Goal: Book appointment/travel/reservation

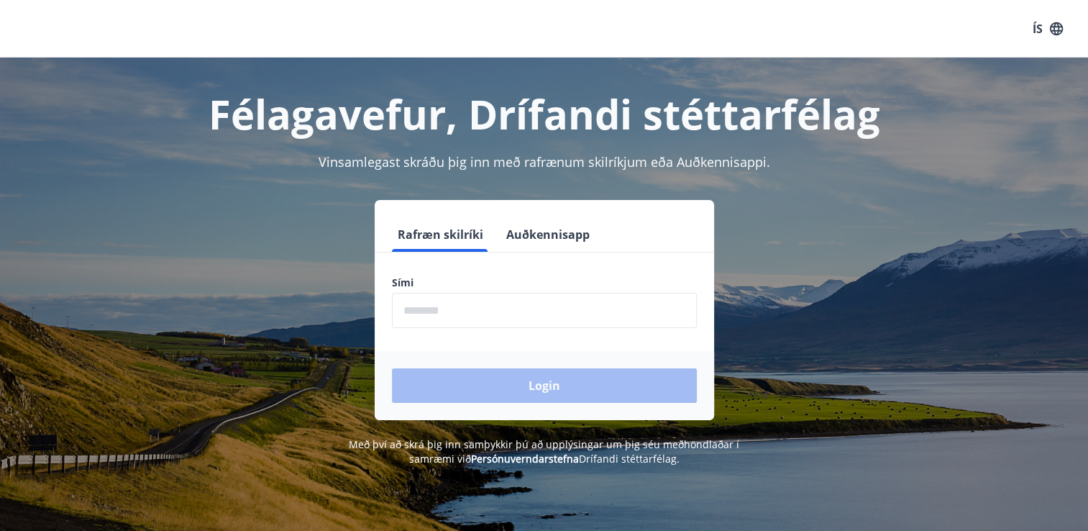
click at [464, 308] on input "phone" at bounding box center [544, 310] width 305 height 35
type input "********"
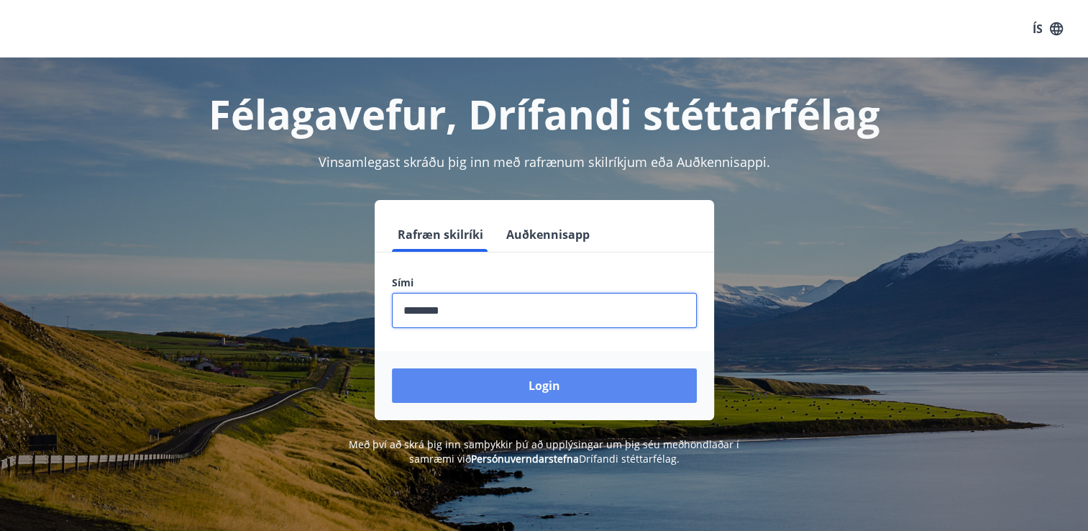
click at [561, 390] on button "Login" at bounding box center [544, 385] width 305 height 35
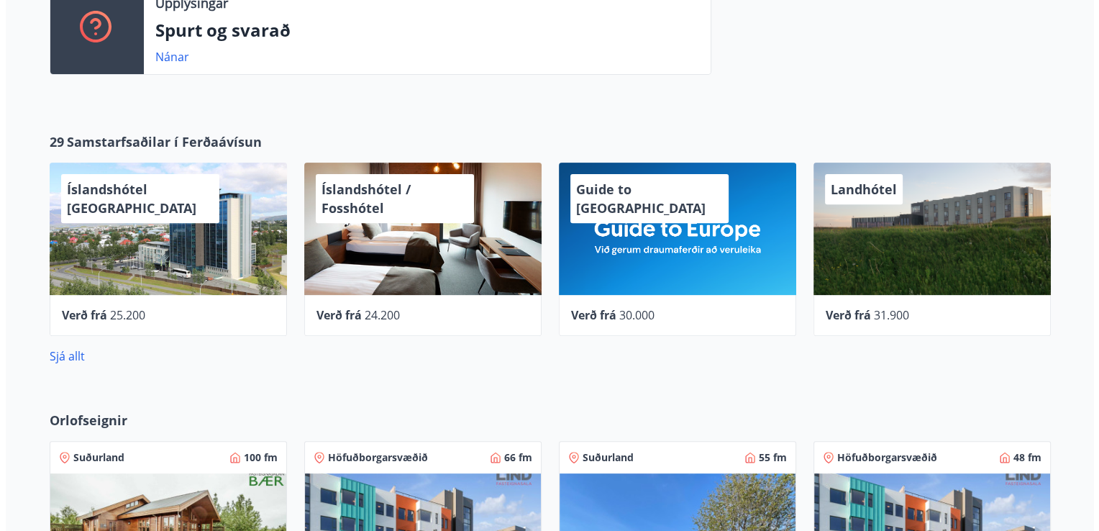
scroll to position [477, 0]
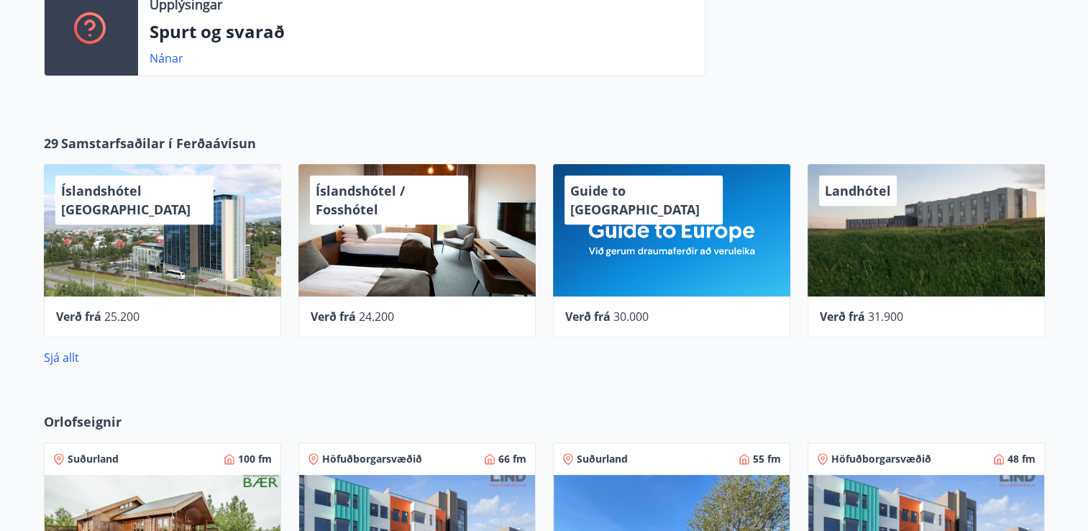
click at [506, 266] on div "Íslandshótel / Fosshótel" at bounding box center [416, 230] width 237 height 132
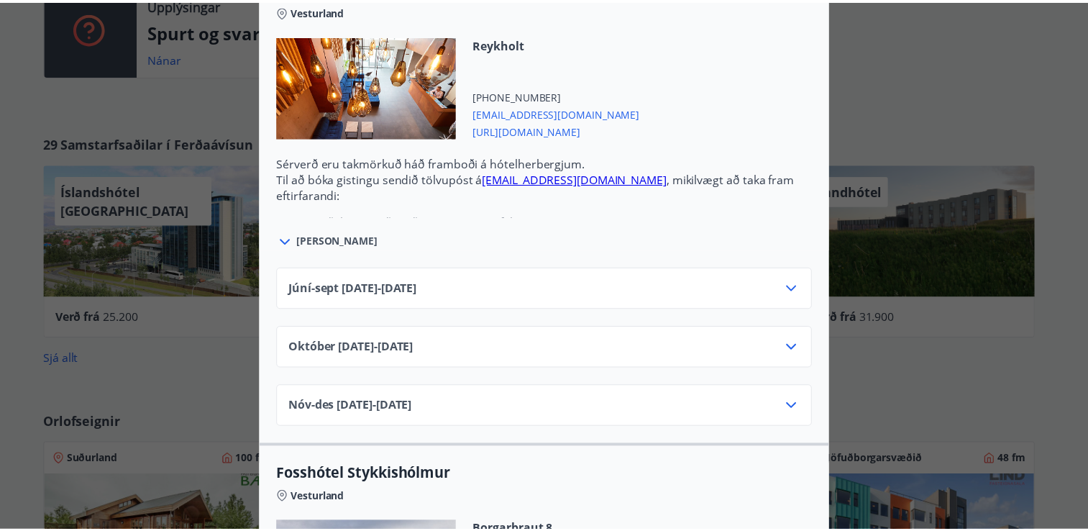
scroll to position [0, 0]
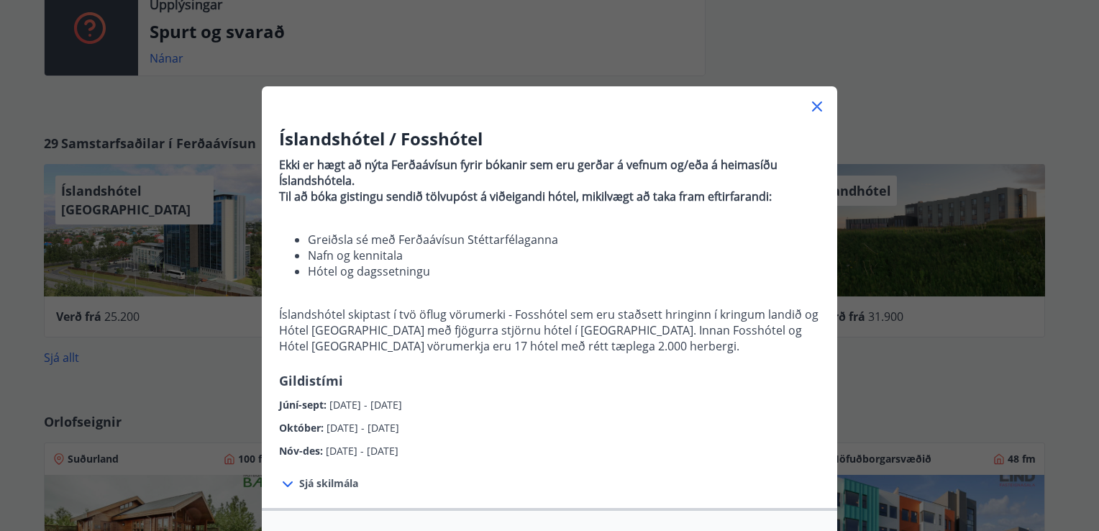
click at [820, 103] on icon at bounding box center [816, 106] width 17 height 17
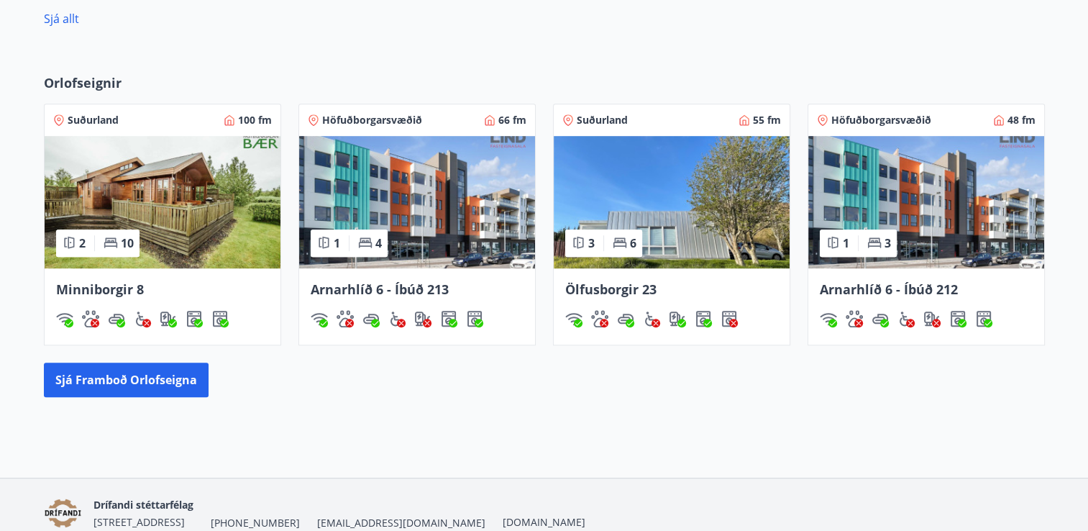
scroll to position [837, 0]
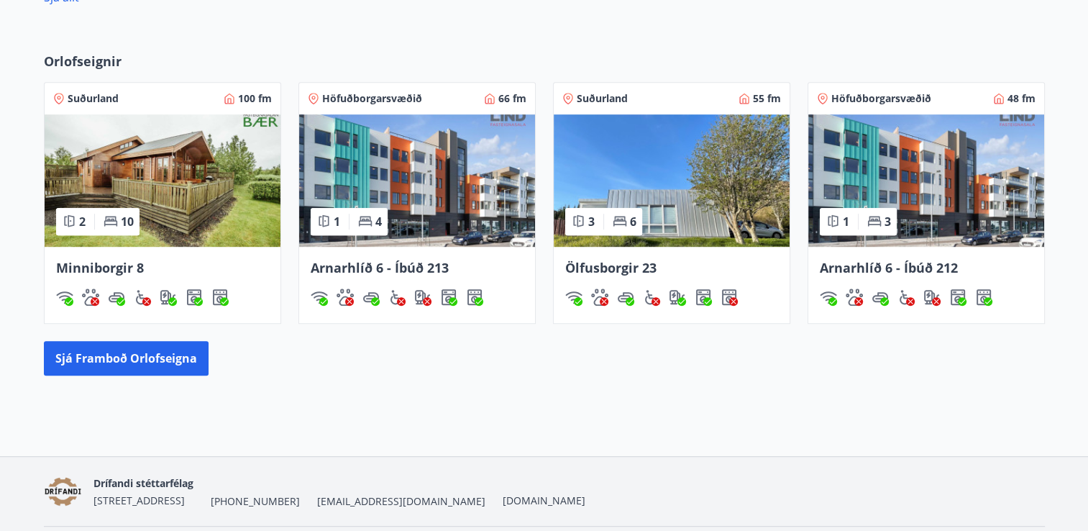
click at [457, 196] on img at bounding box center [417, 180] width 236 height 132
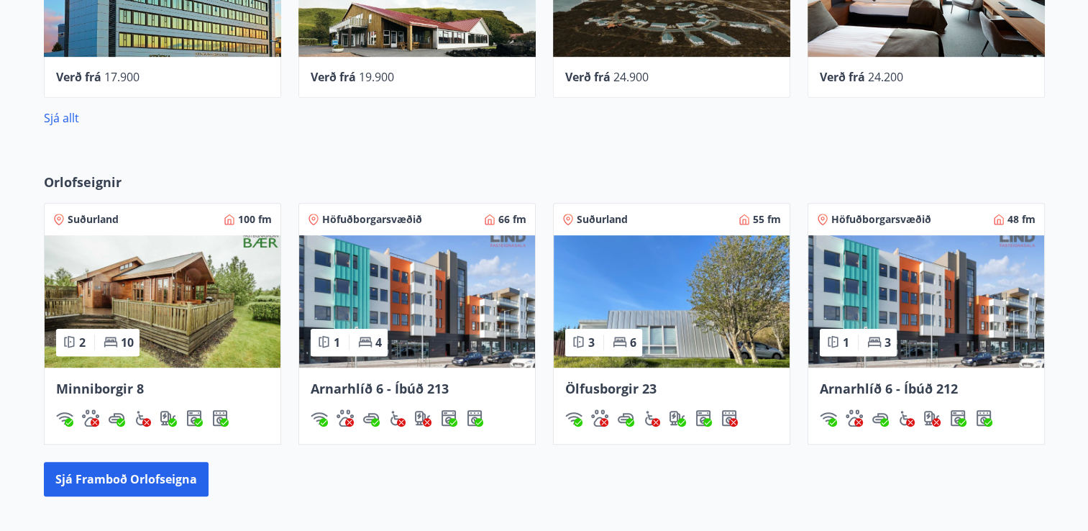
scroll to position [732, 0]
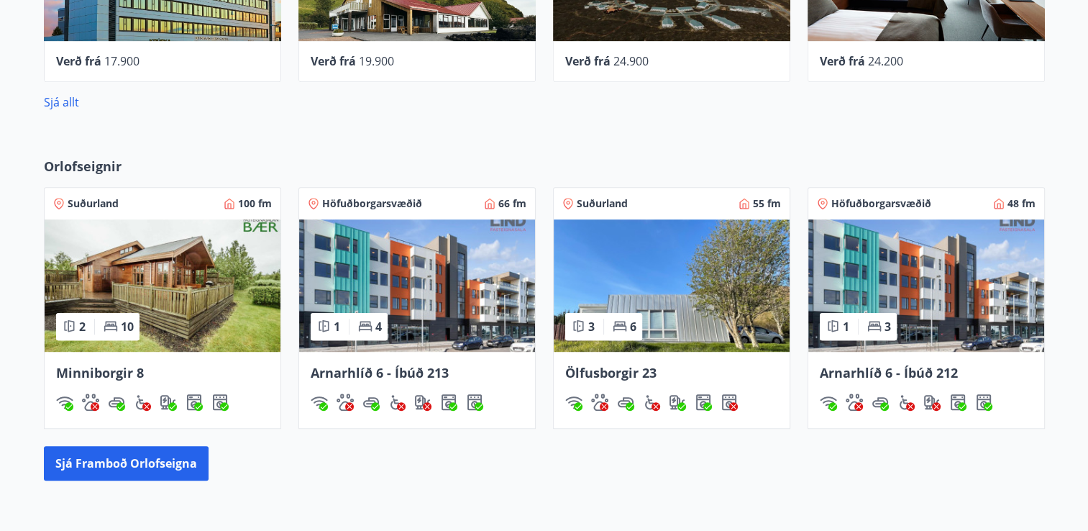
click at [431, 373] on span "Arnarhlíð 6 - Íbúð 213" at bounding box center [380, 372] width 138 height 17
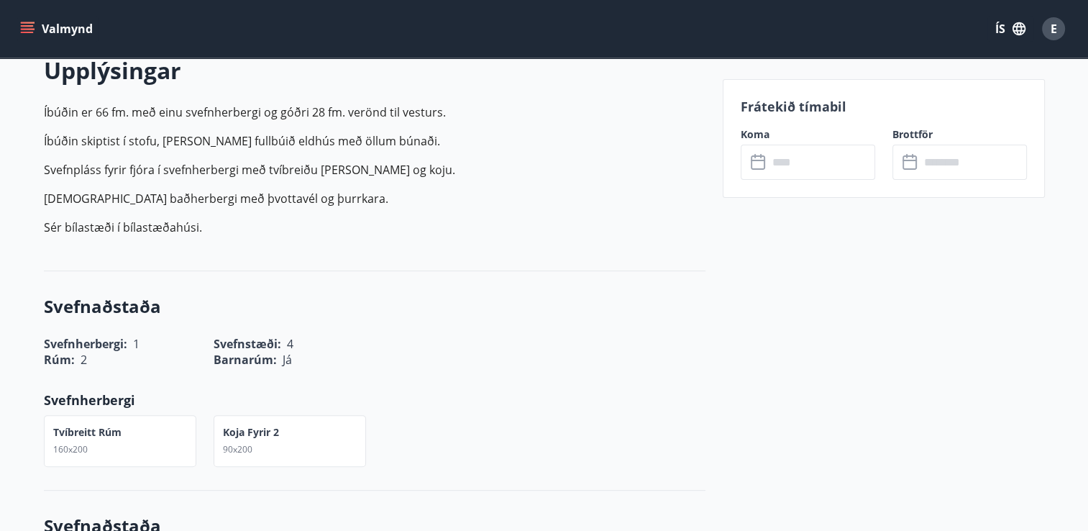
scroll to position [444, 0]
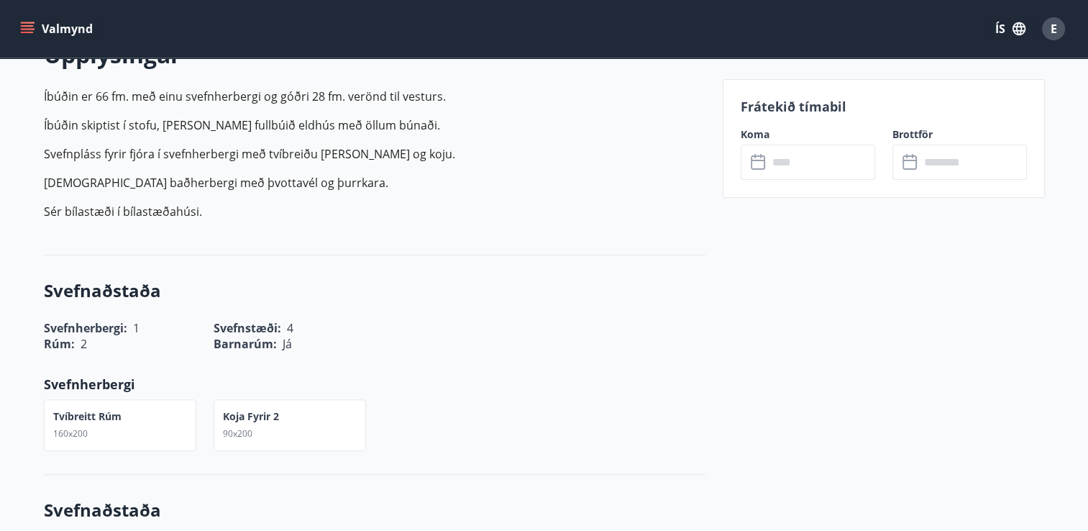
click at [766, 168] on icon at bounding box center [759, 162] width 17 height 17
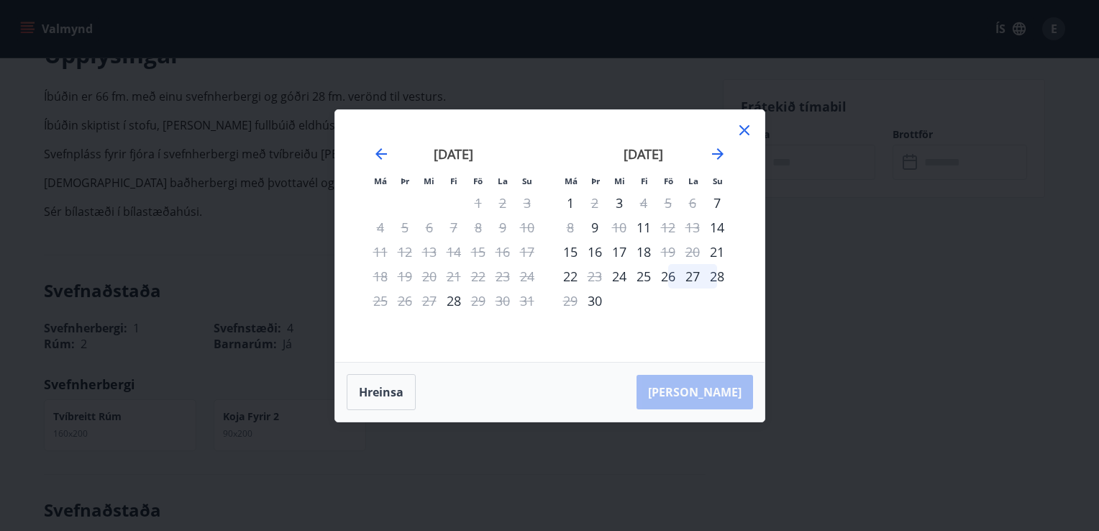
click at [745, 132] on icon at bounding box center [744, 130] width 17 height 17
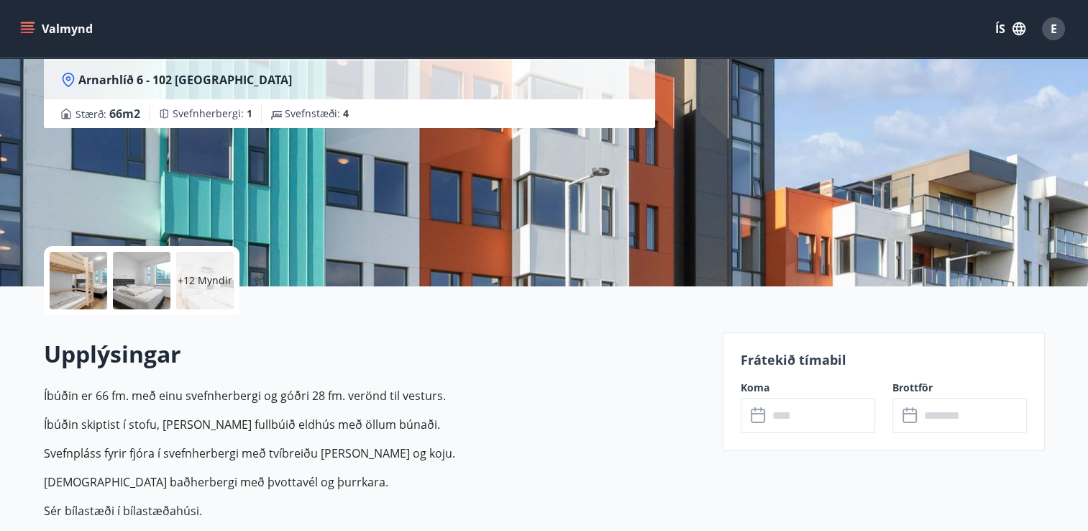
scroll to position [117, 0]
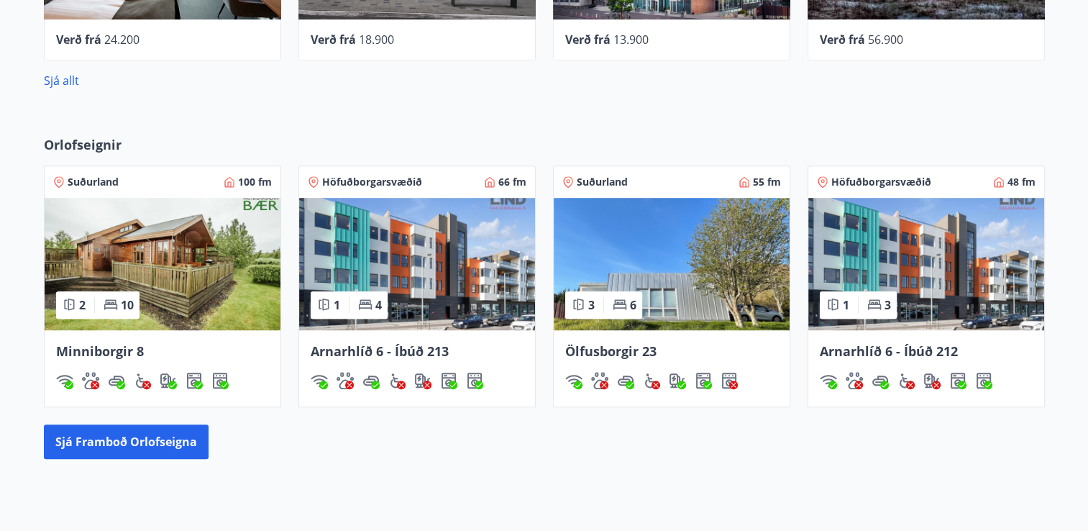
scroll to position [763, 0]
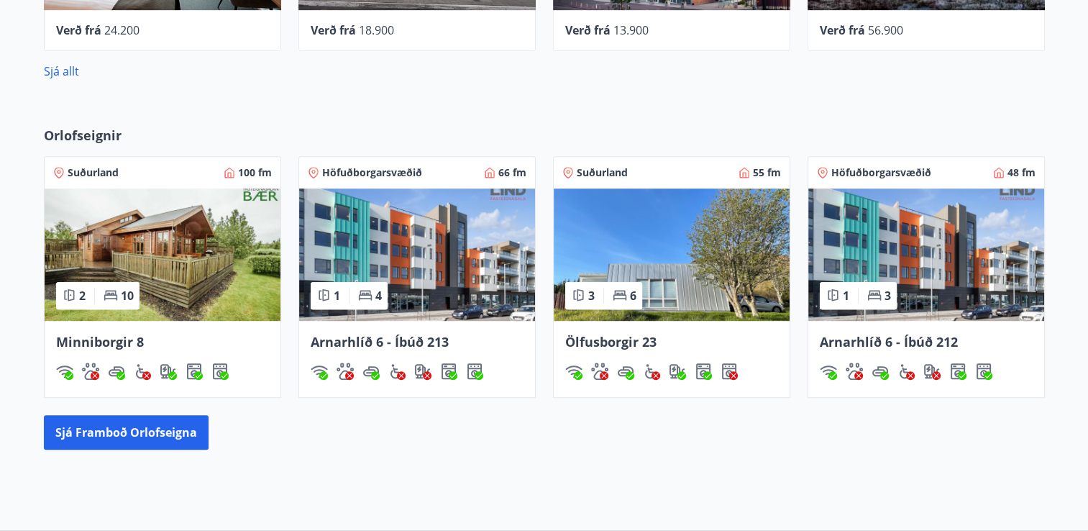
click at [444, 270] on img at bounding box center [417, 254] width 236 height 132
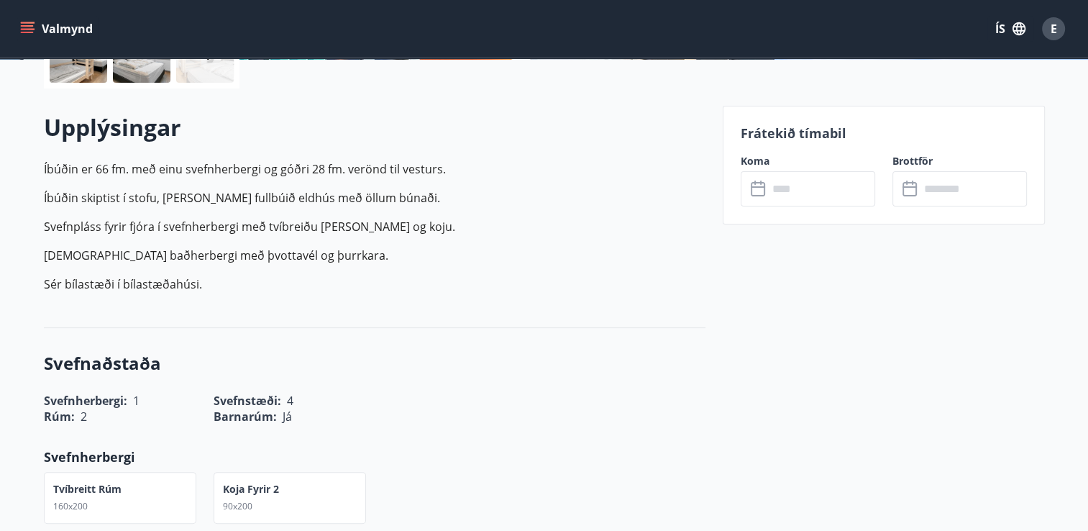
scroll to position [426, 0]
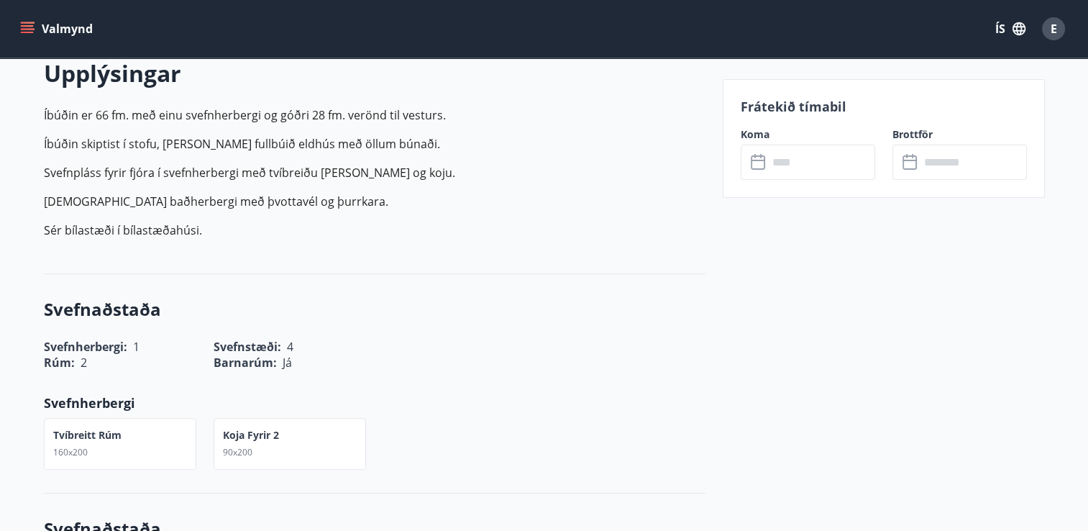
click at [831, 168] on input "text" at bounding box center [821, 162] width 107 height 35
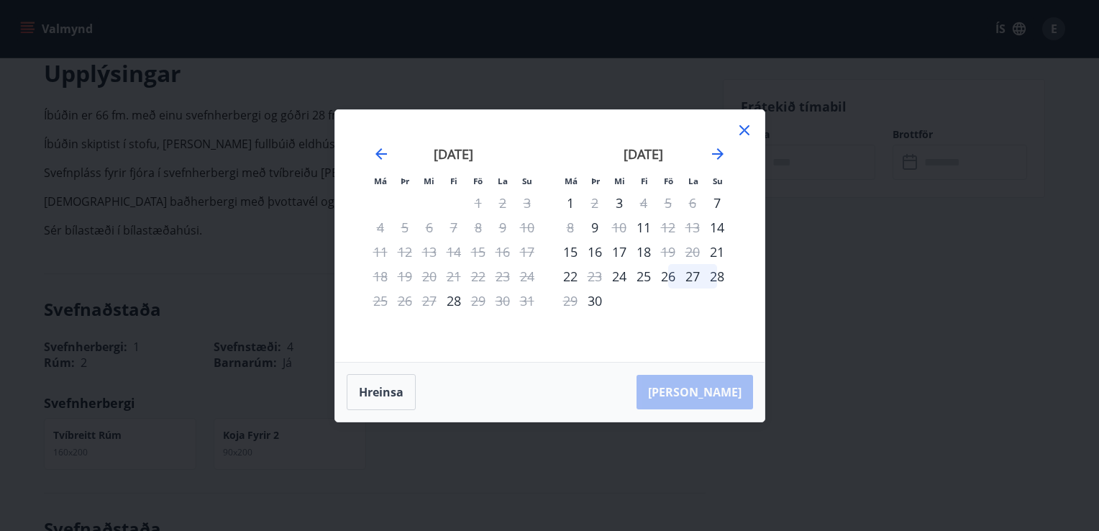
click at [739, 124] on icon at bounding box center [744, 130] width 17 height 17
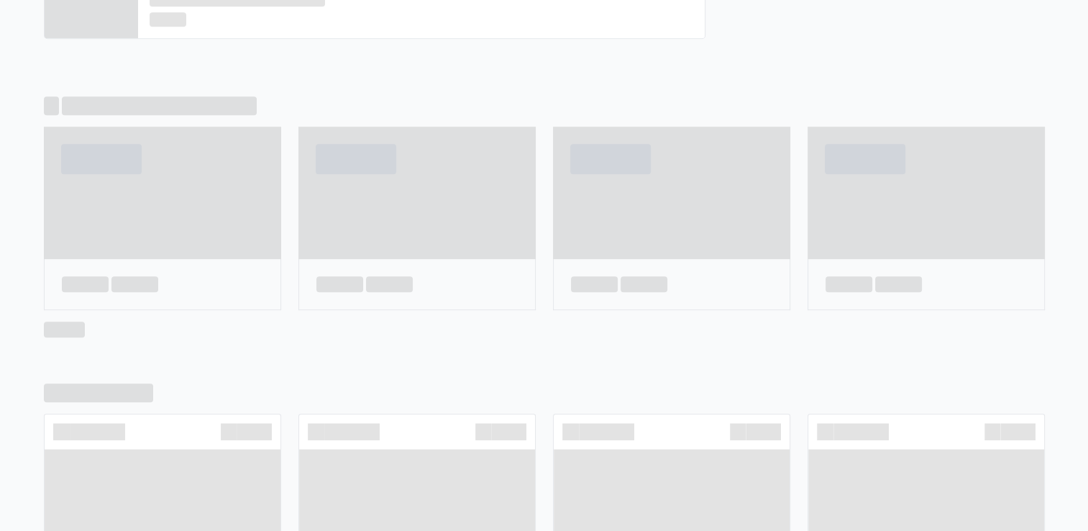
scroll to position [829, 0]
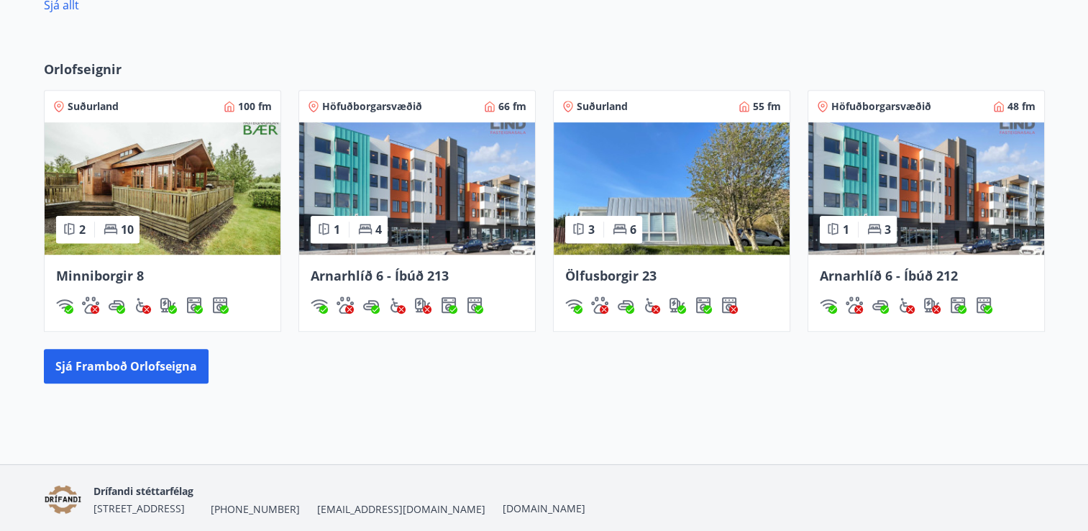
click at [878, 270] on span "Arnarhlíð 6 - Íbúð 212" at bounding box center [889, 275] width 138 height 17
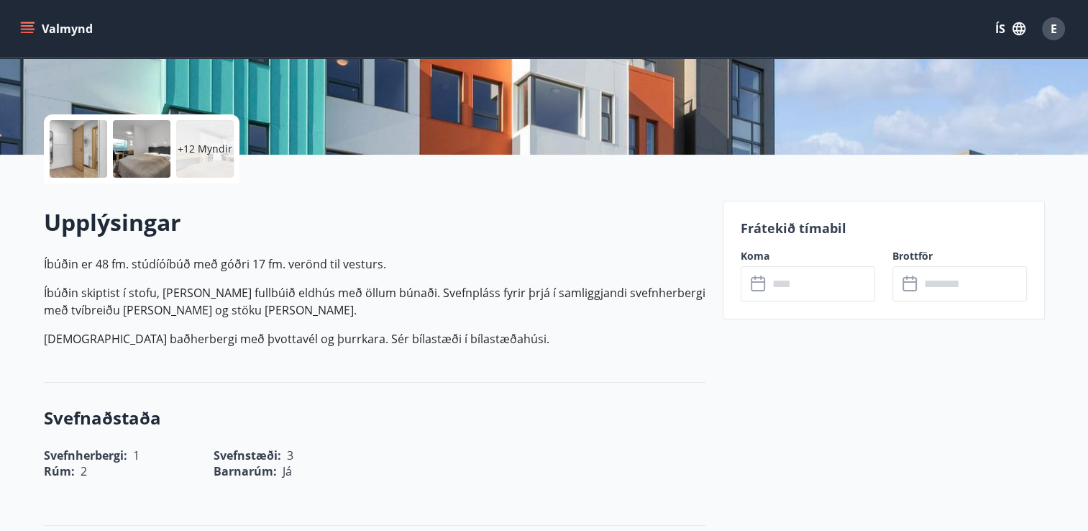
scroll to position [292, 0]
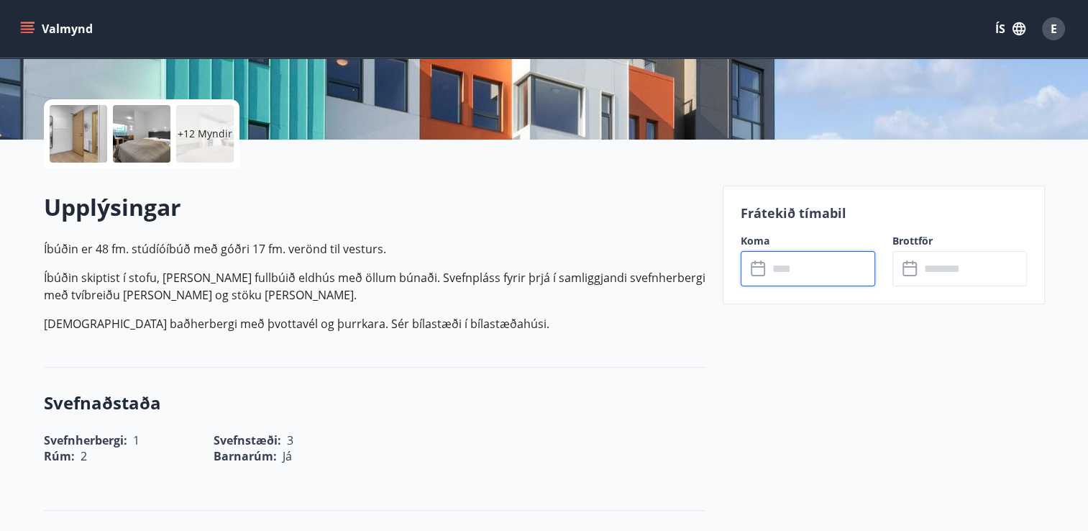
click at [849, 266] on input "text" at bounding box center [821, 268] width 107 height 35
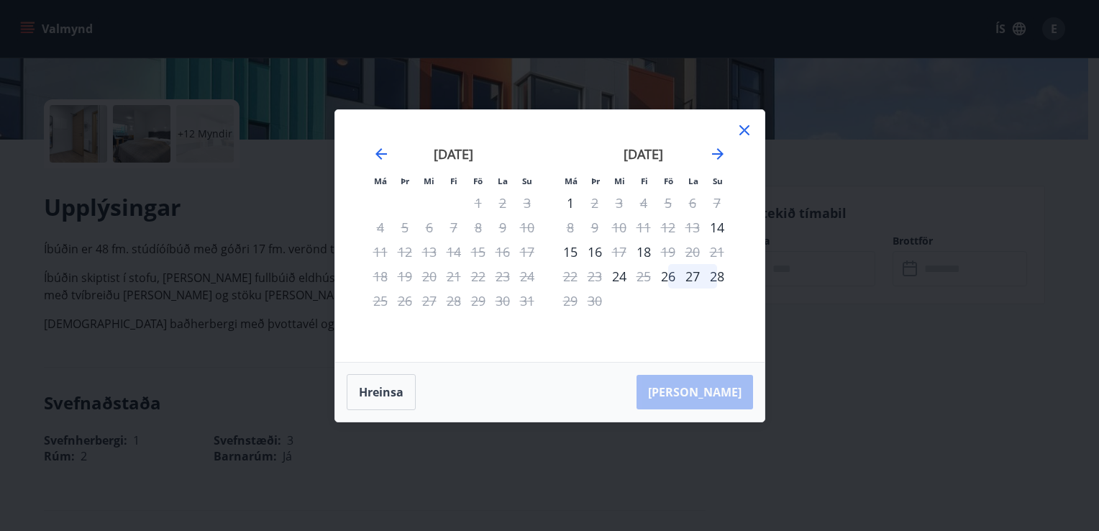
click at [740, 129] on icon at bounding box center [744, 130] width 17 height 17
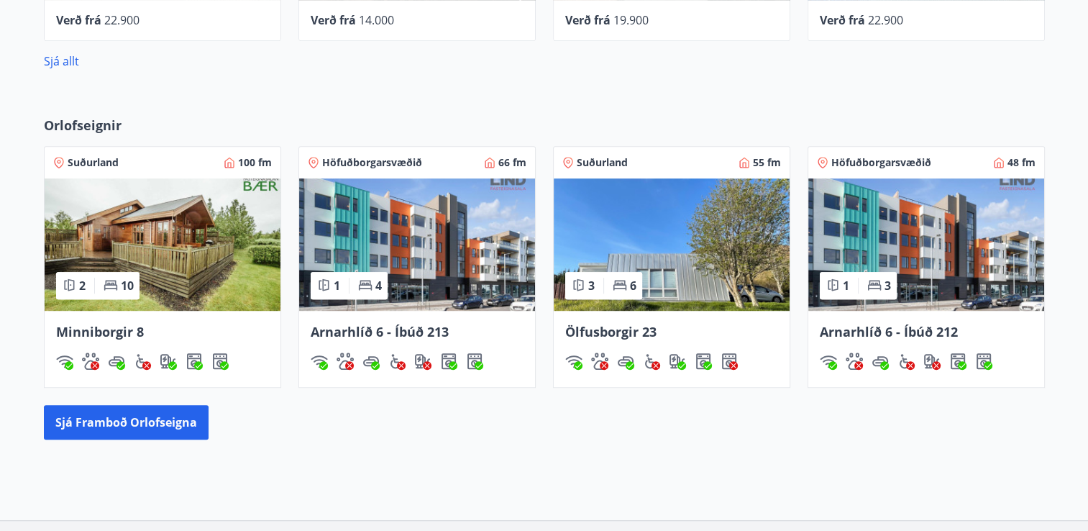
scroll to position [777, 0]
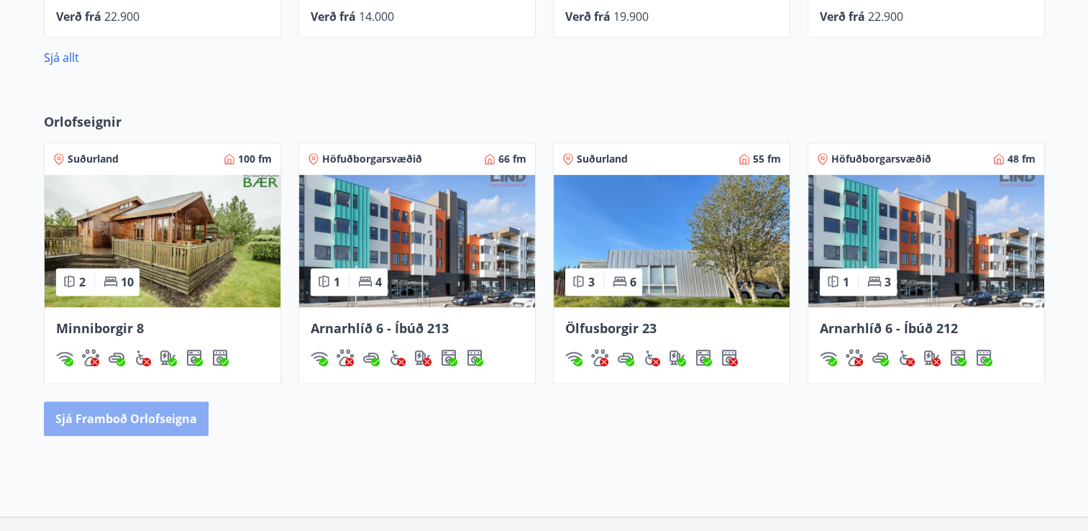
click at [79, 423] on button "Sjá framboð orlofseigna" at bounding box center [126, 418] width 165 height 35
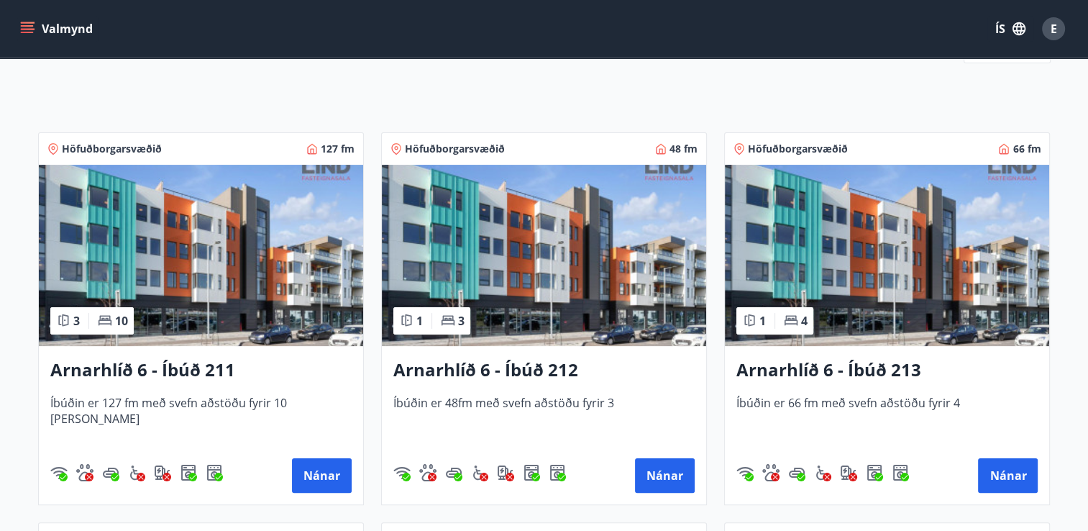
scroll to position [196, 0]
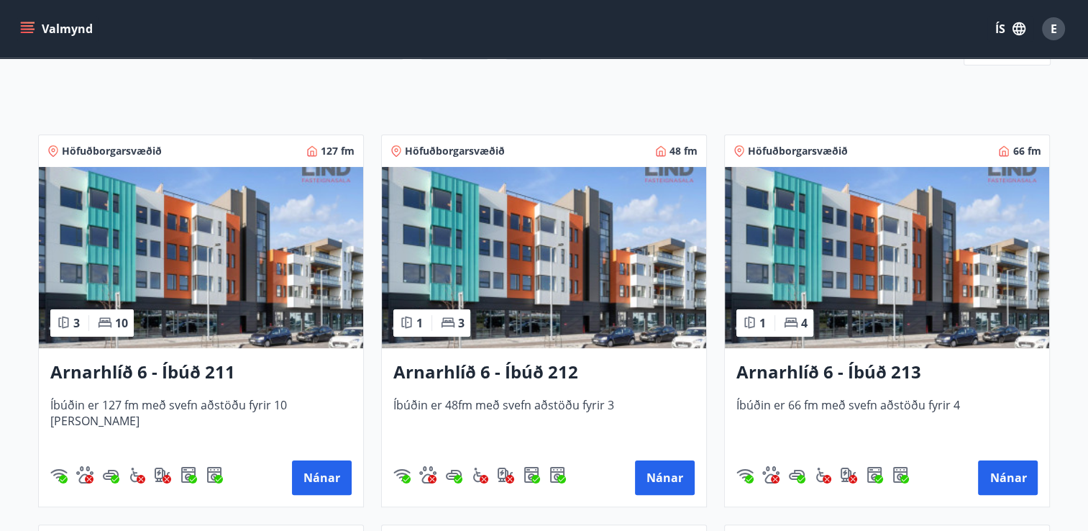
click at [198, 370] on h3 "Arnarhlíð 6 - Íbúð 211" at bounding box center [200, 373] width 301 height 26
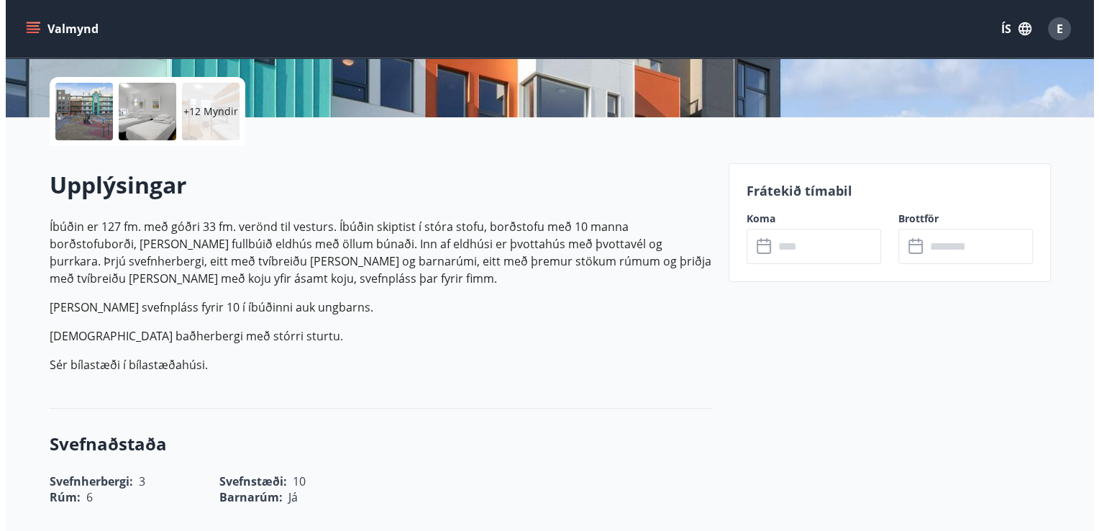
scroll to position [89, 0]
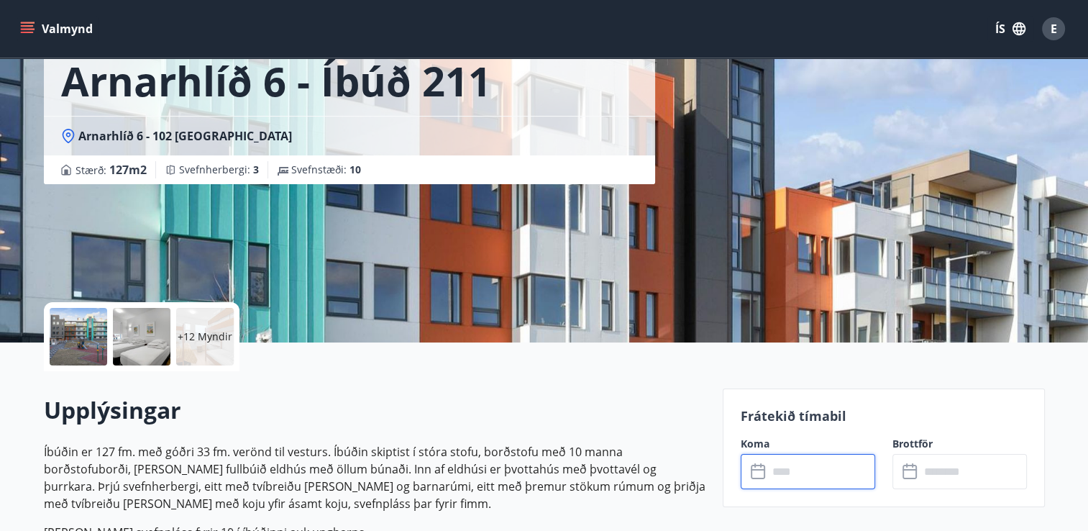
click at [806, 473] on input "text" at bounding box center [821, 471] width 107 height 35
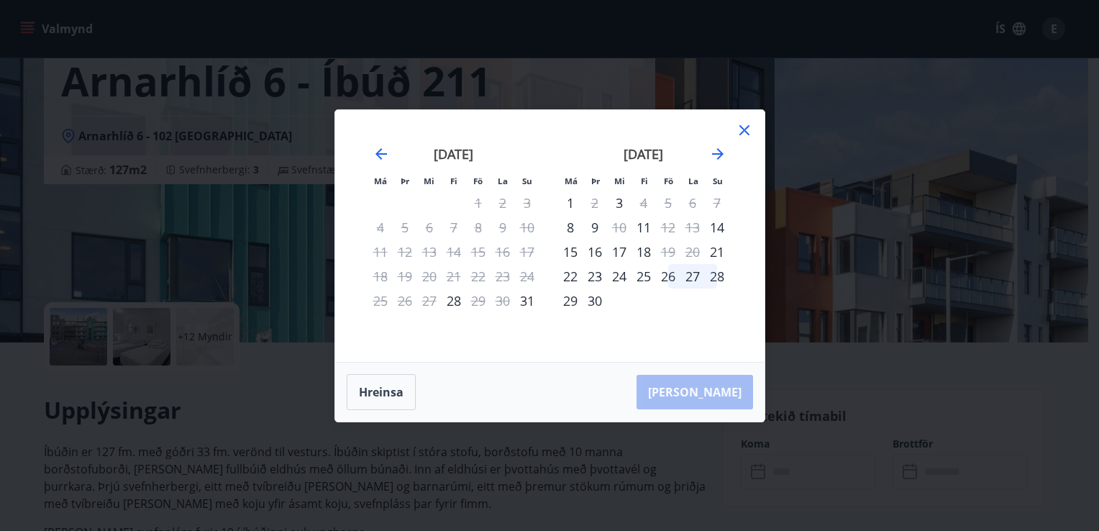
click at [744, 134] on icon at bounding box center [744, 130] width 17 height 17
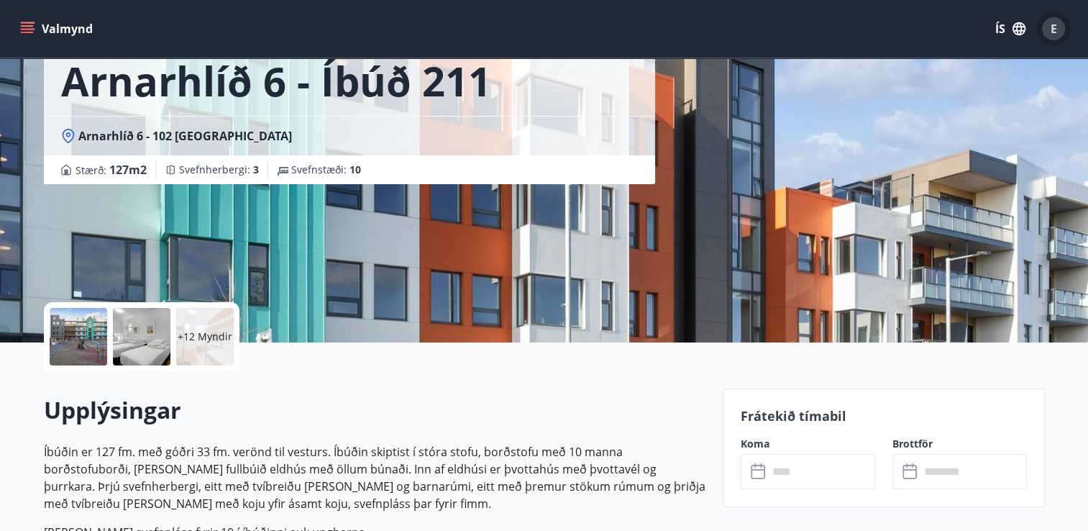
click at [1056, 27] on div "E" at bounding box center [1053, 28] width 23 height 23
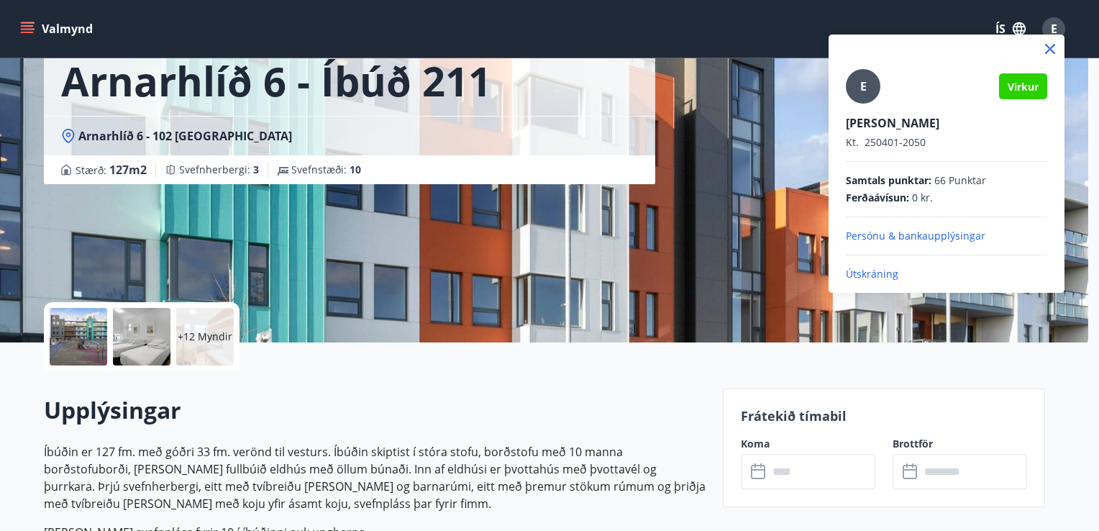
click at [884, 275] on p "Útskráning" at bounding box center [946, 274] width 201 height 14
